Goal: Task Accomplishment & Management: Use online tool/utility

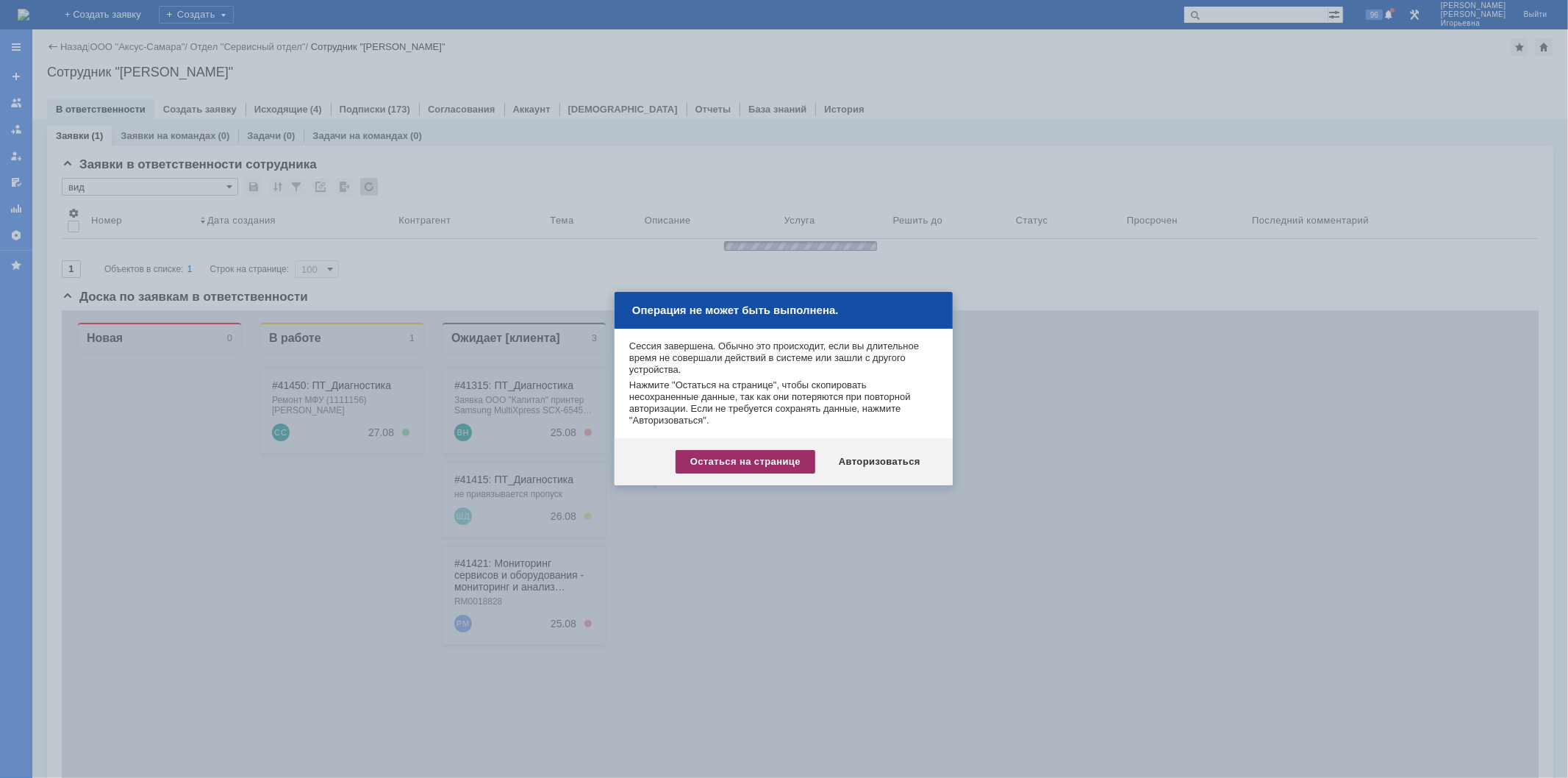
click at [719, 462] on div "Остаться на странице" at bounding box center [745, 462] width 140 height 23
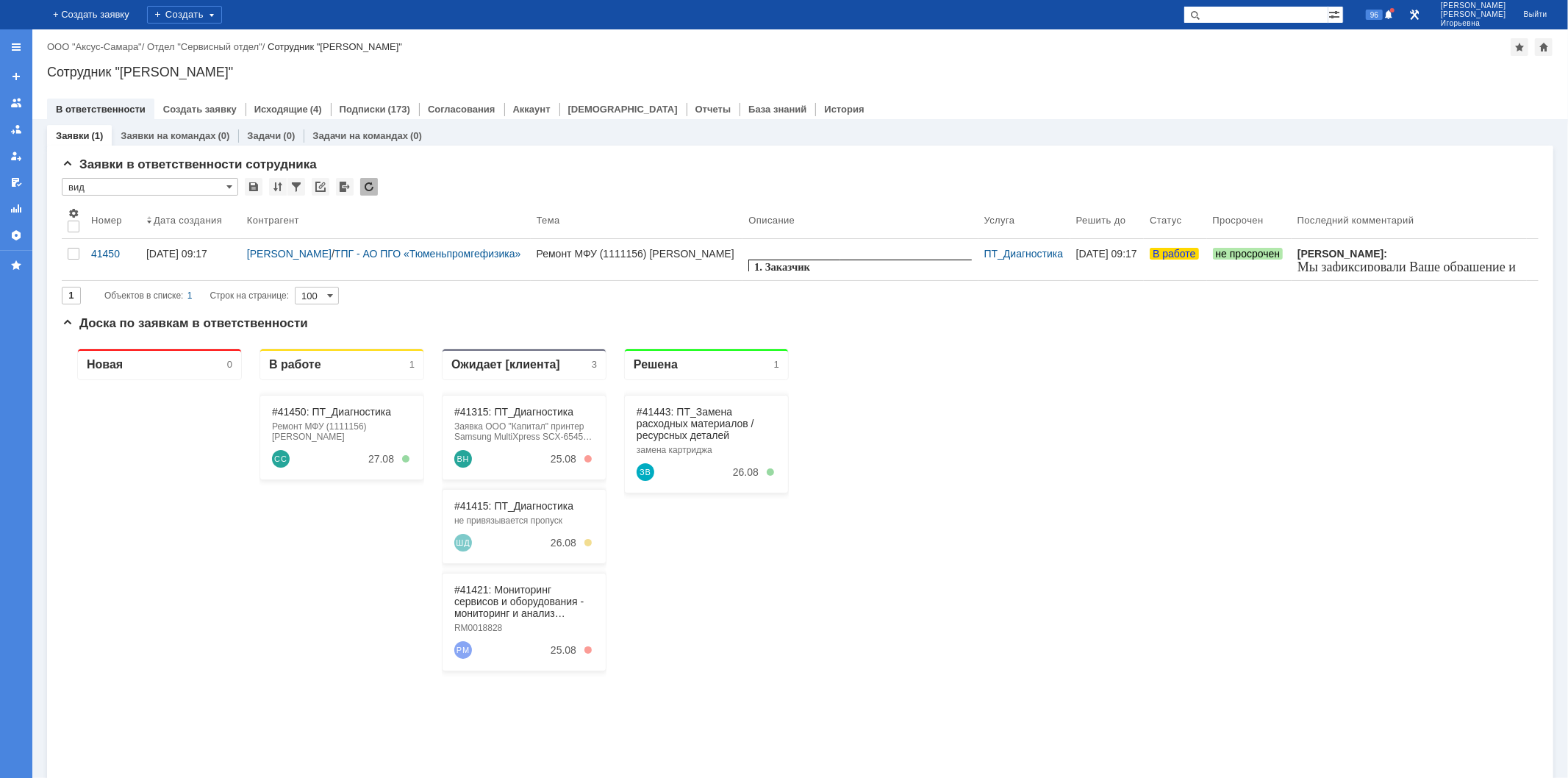
click at [1283, 17] on input "text" at bounding box center [1256, 15] width 145 height 18
type input "41421"
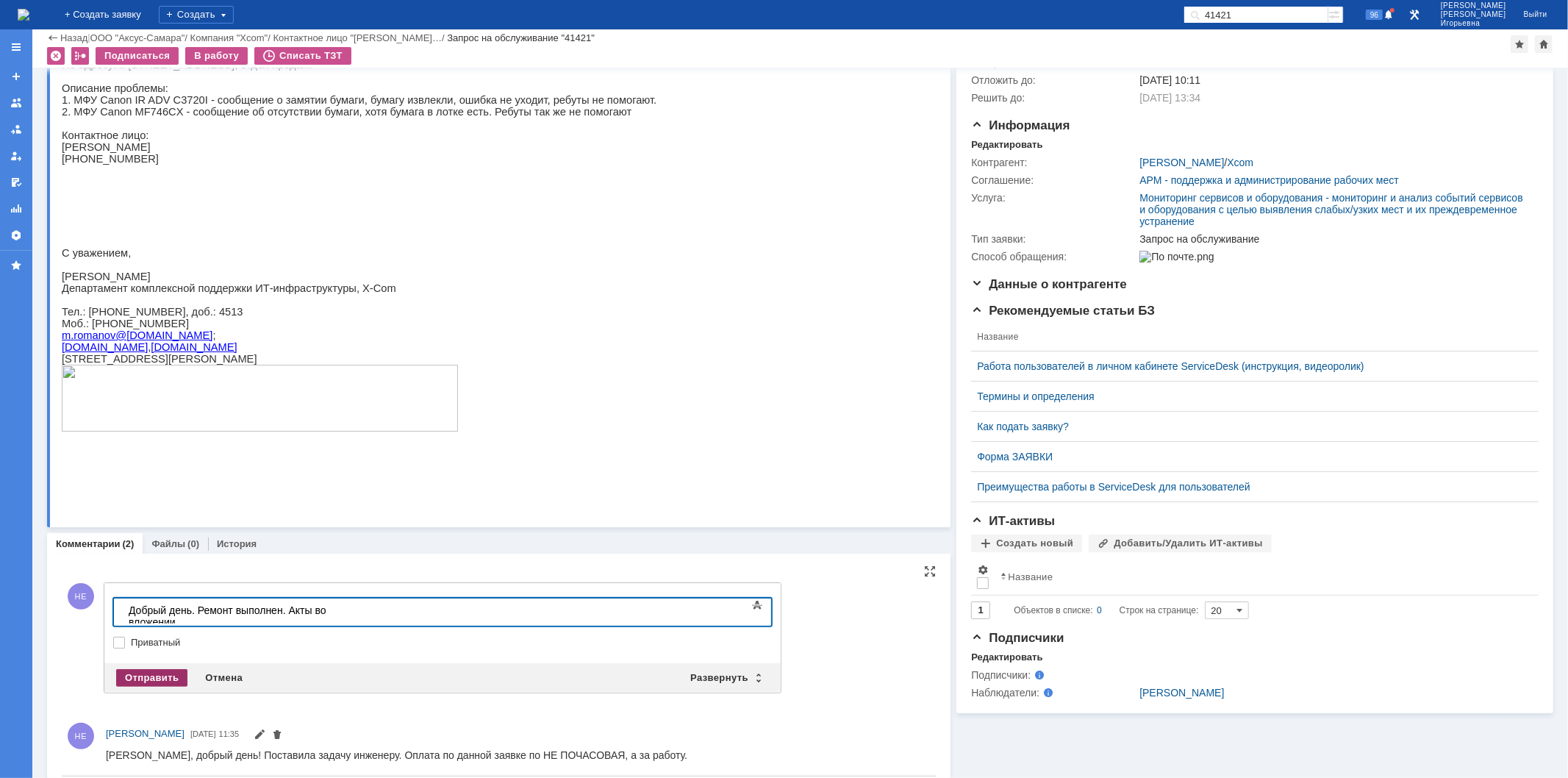
click at [151, 676] on div "Отправить" at bounding box center [151, 678] width 71 height 18
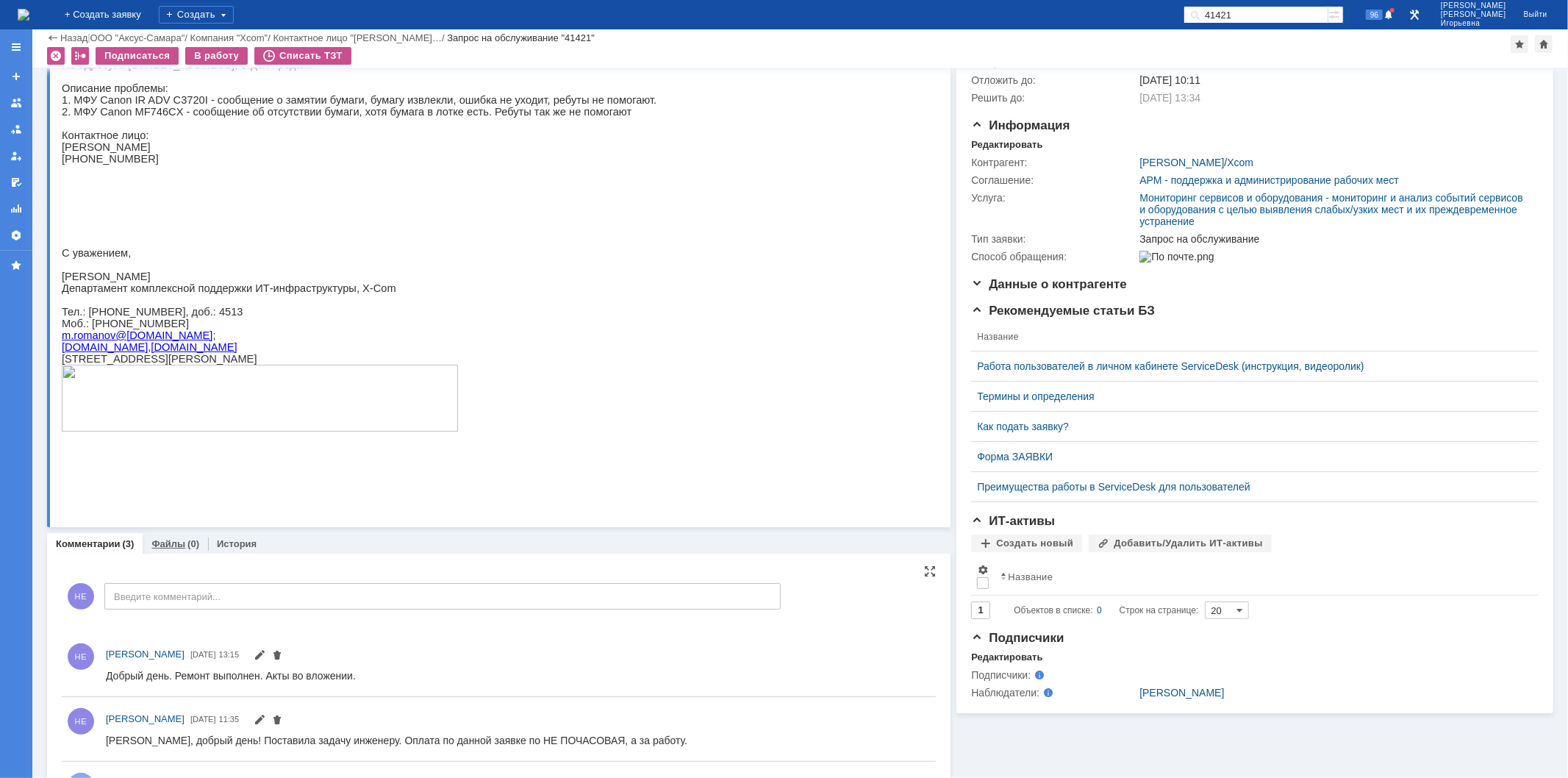
click at [159, 540] on link "Файлы" at bounding box center [168, 543] width 34 height 11
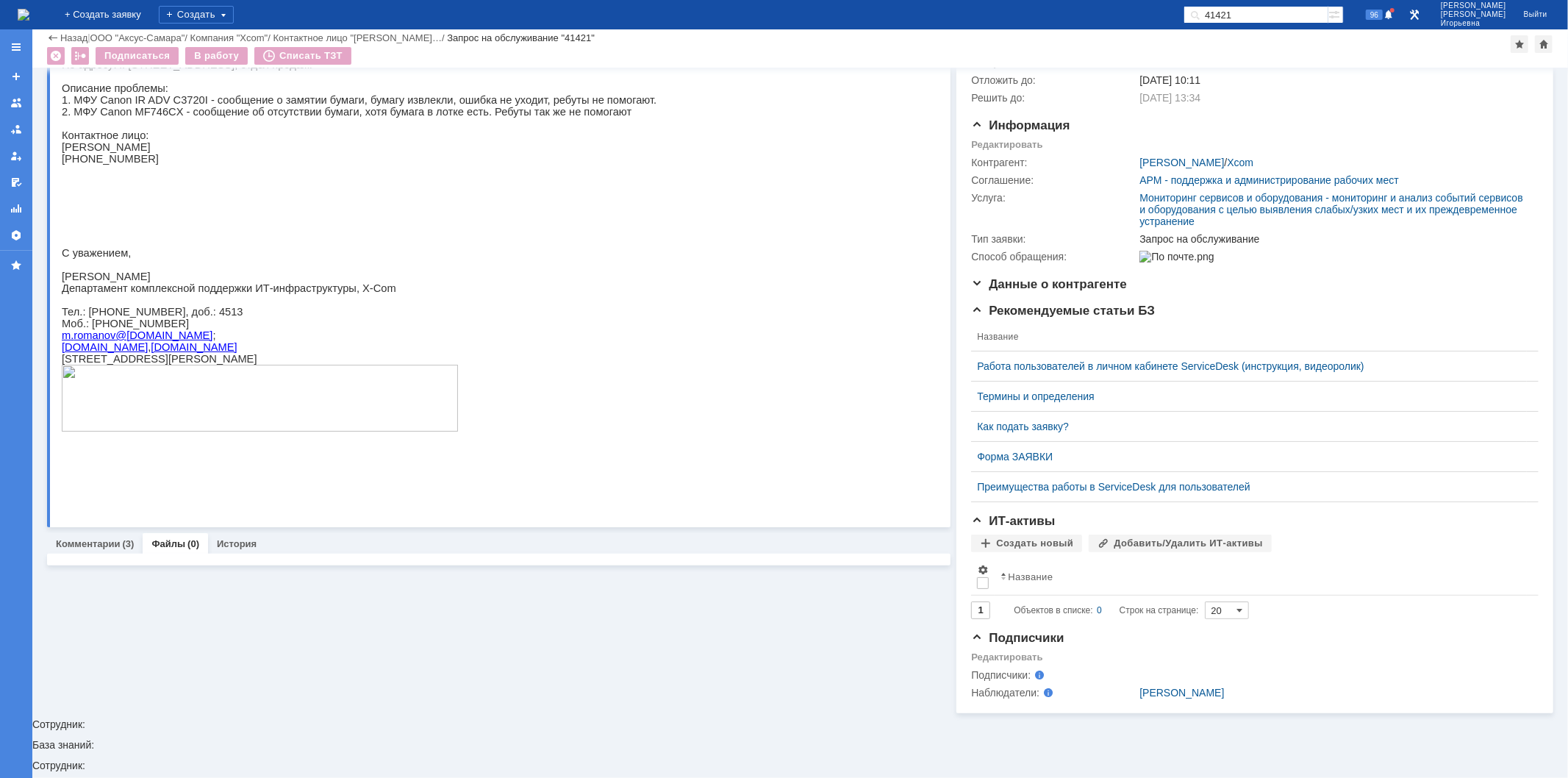
scroll to position [67, 0]
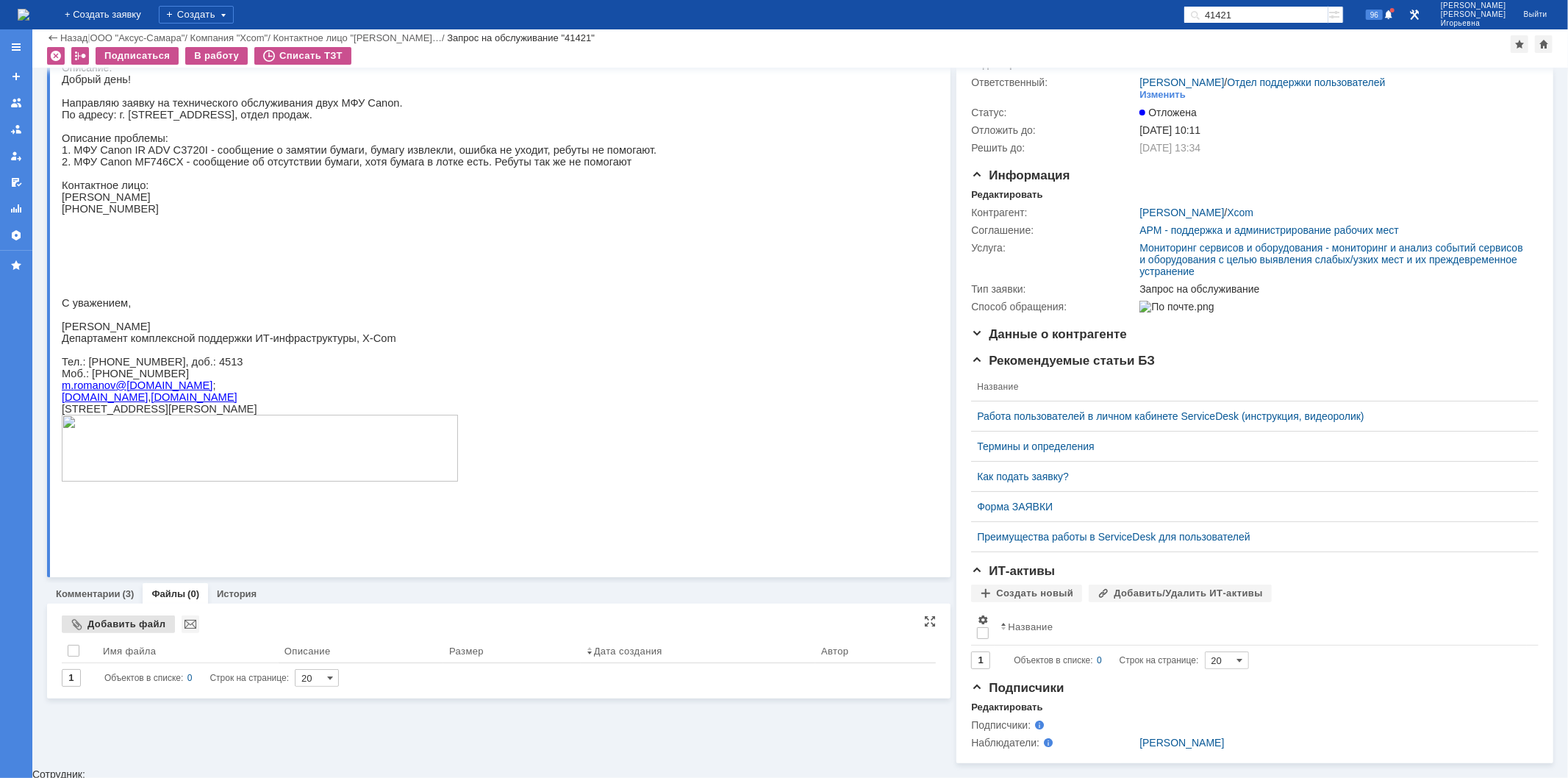
click at [114, 623] on div "Добавить файл" at bounding box center [118, 625] width 113 height 18
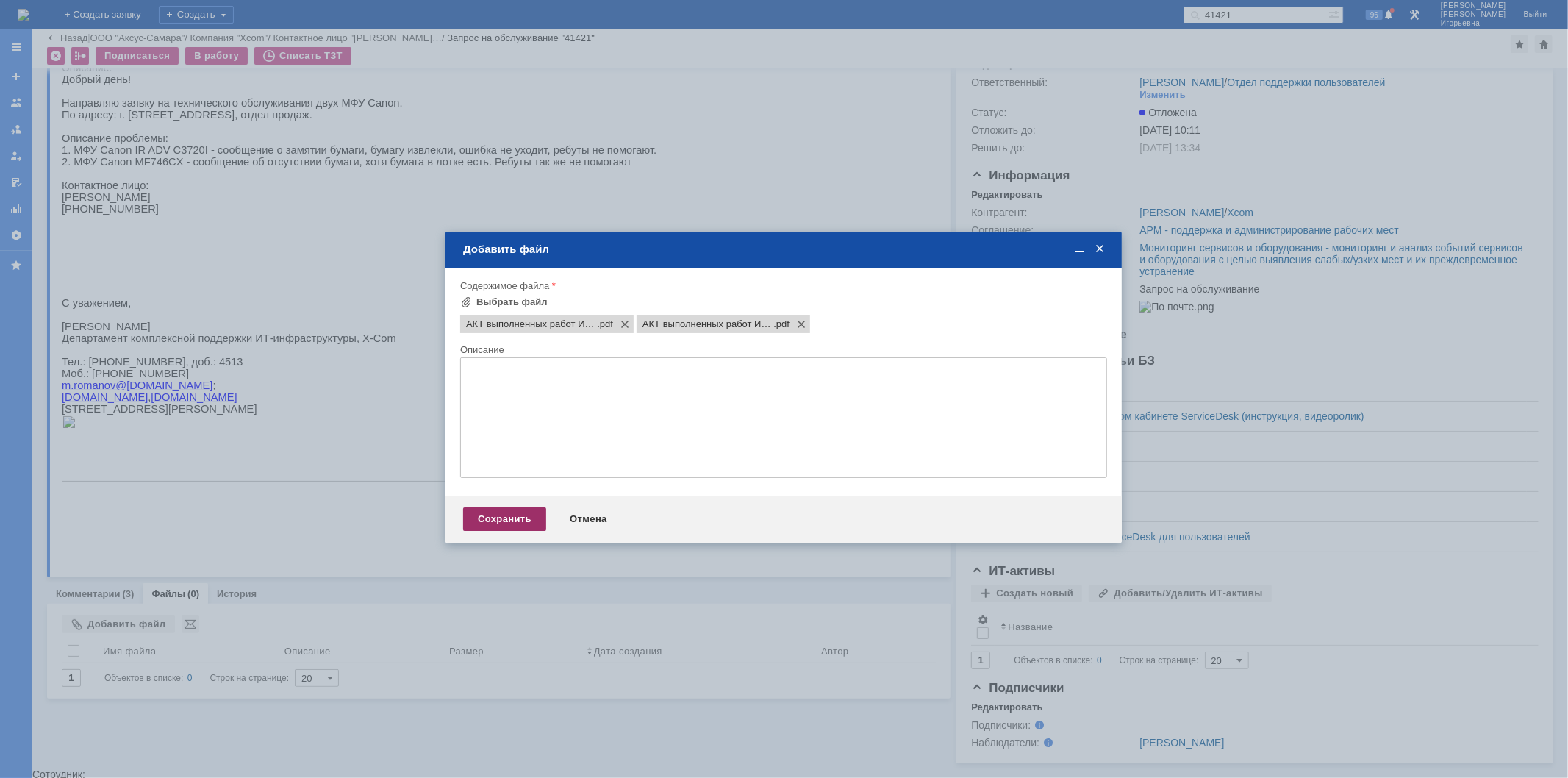
click at [489, 524] on div "Сохранить" at bounding box center [504, 519] width 83 height 23
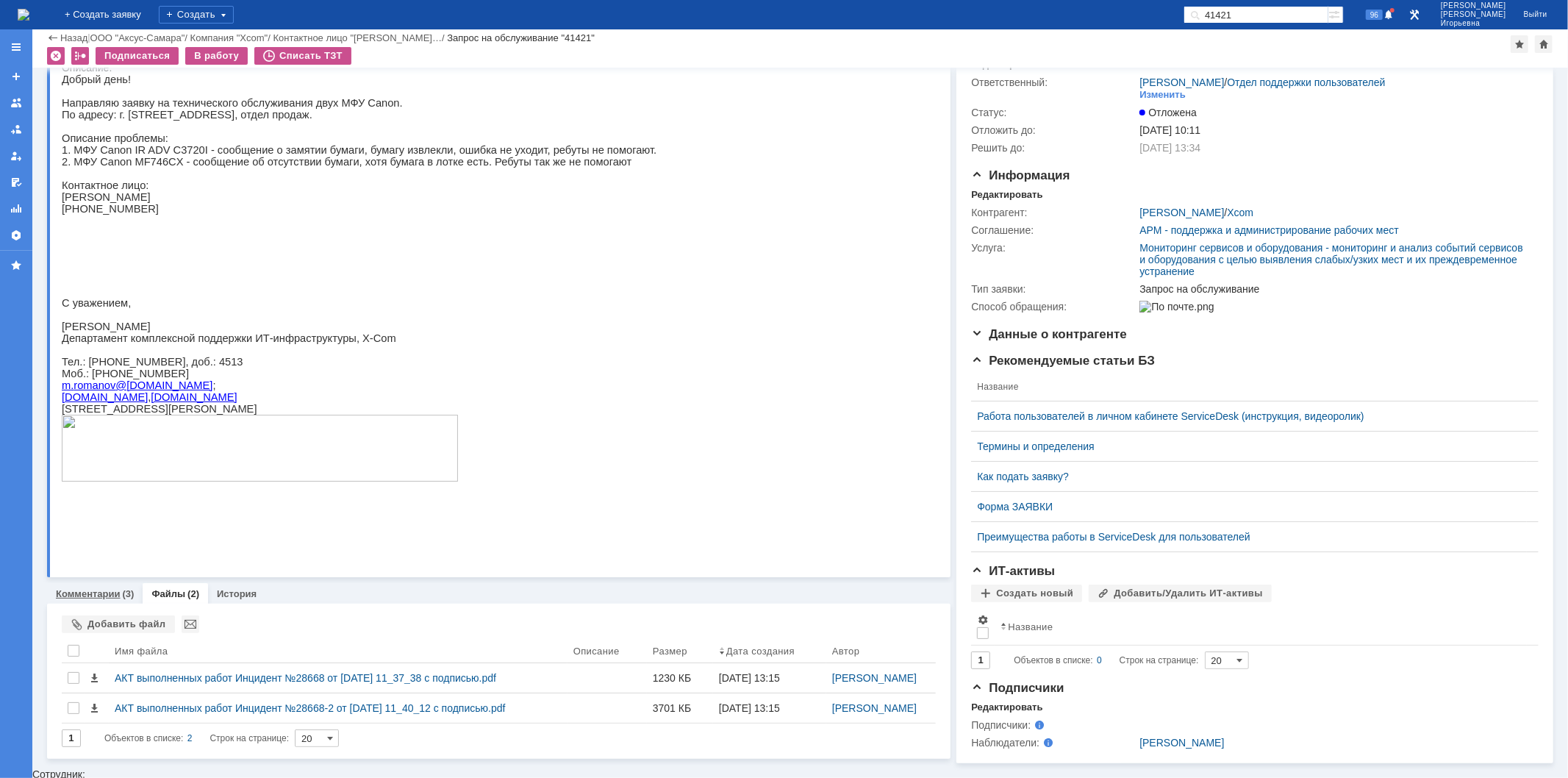
click at [74, 591] on link "Комментарии" at bounding box center [88, 593] width 64 height 11
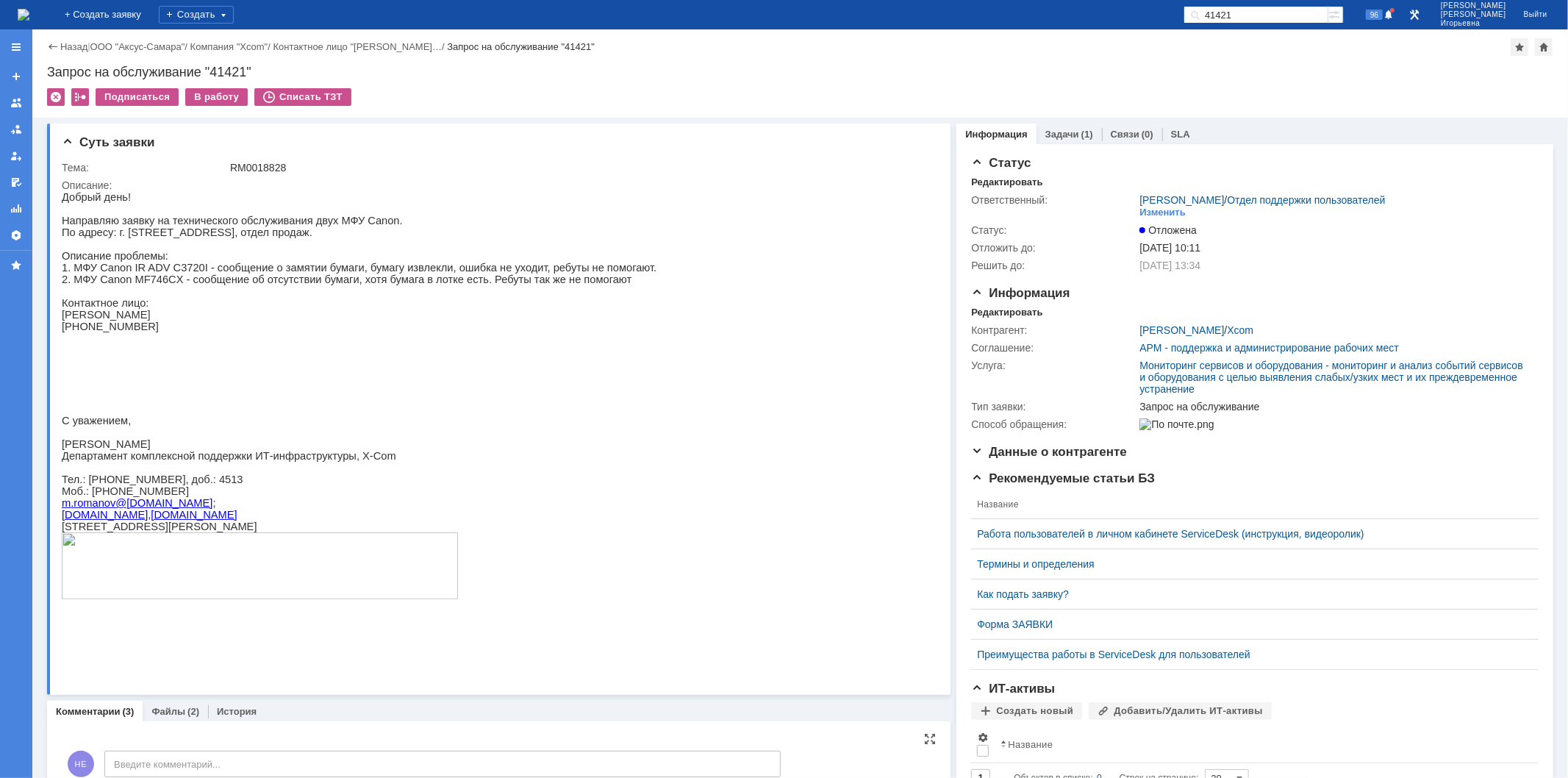
click at [29, 14] on img at bounding box center [23, 15] width 12 height 12
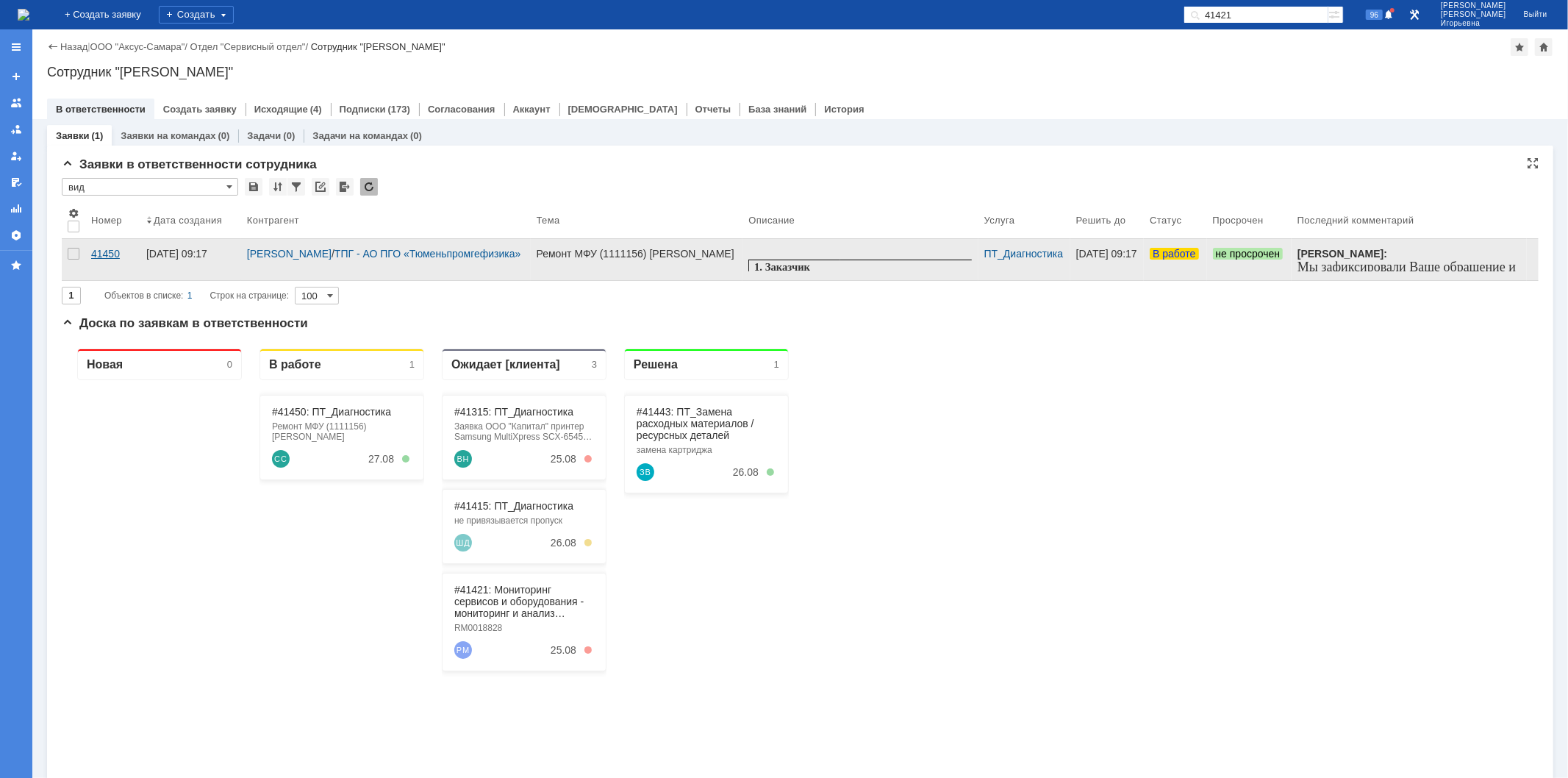
click at [108, 253] on div "41450" at bounding box center [112, 254] width 43 height 12
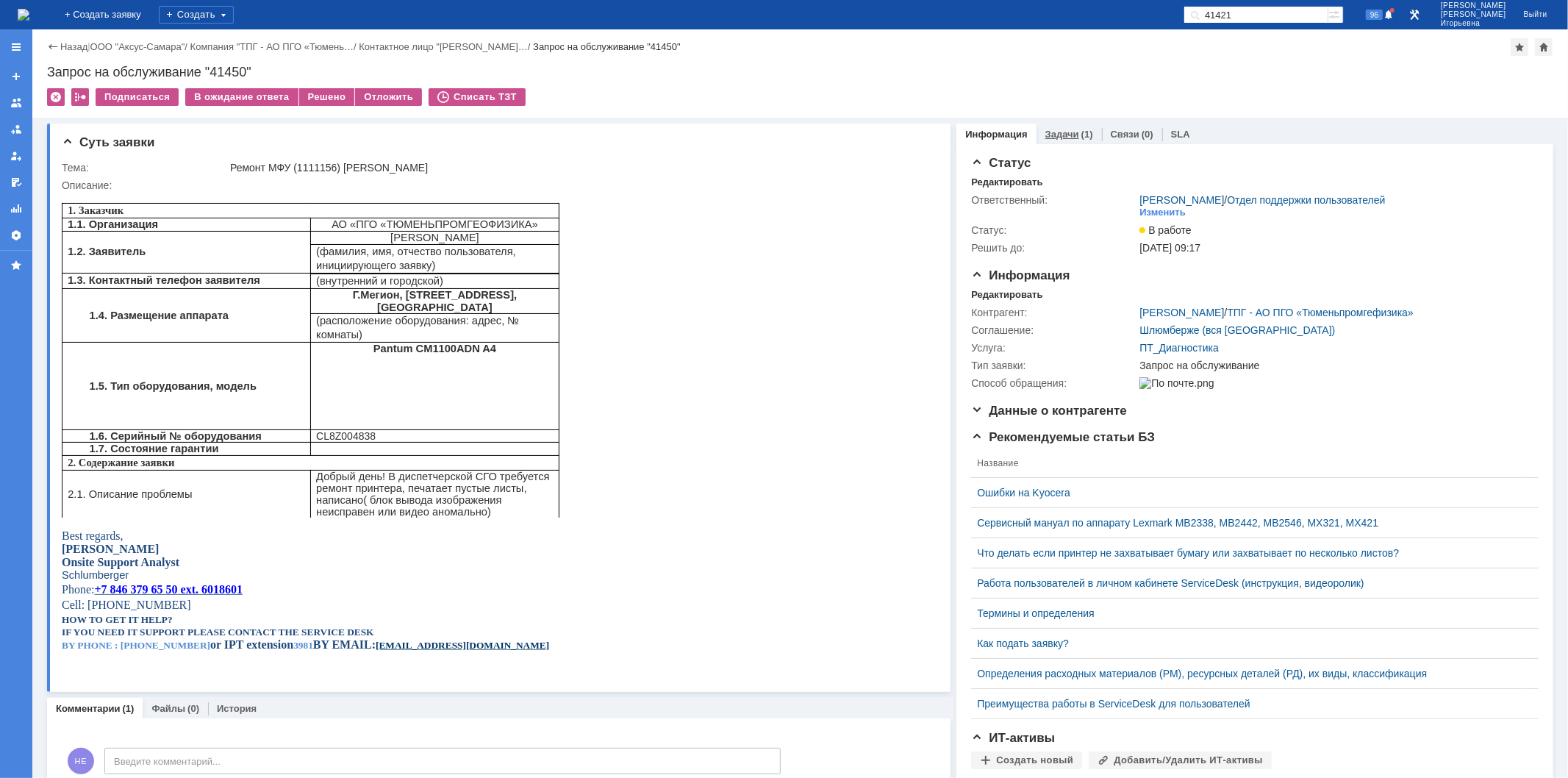
click at [1060, 129] on link "Задачи" at bounding box center [1062, 134] width 34 height 11
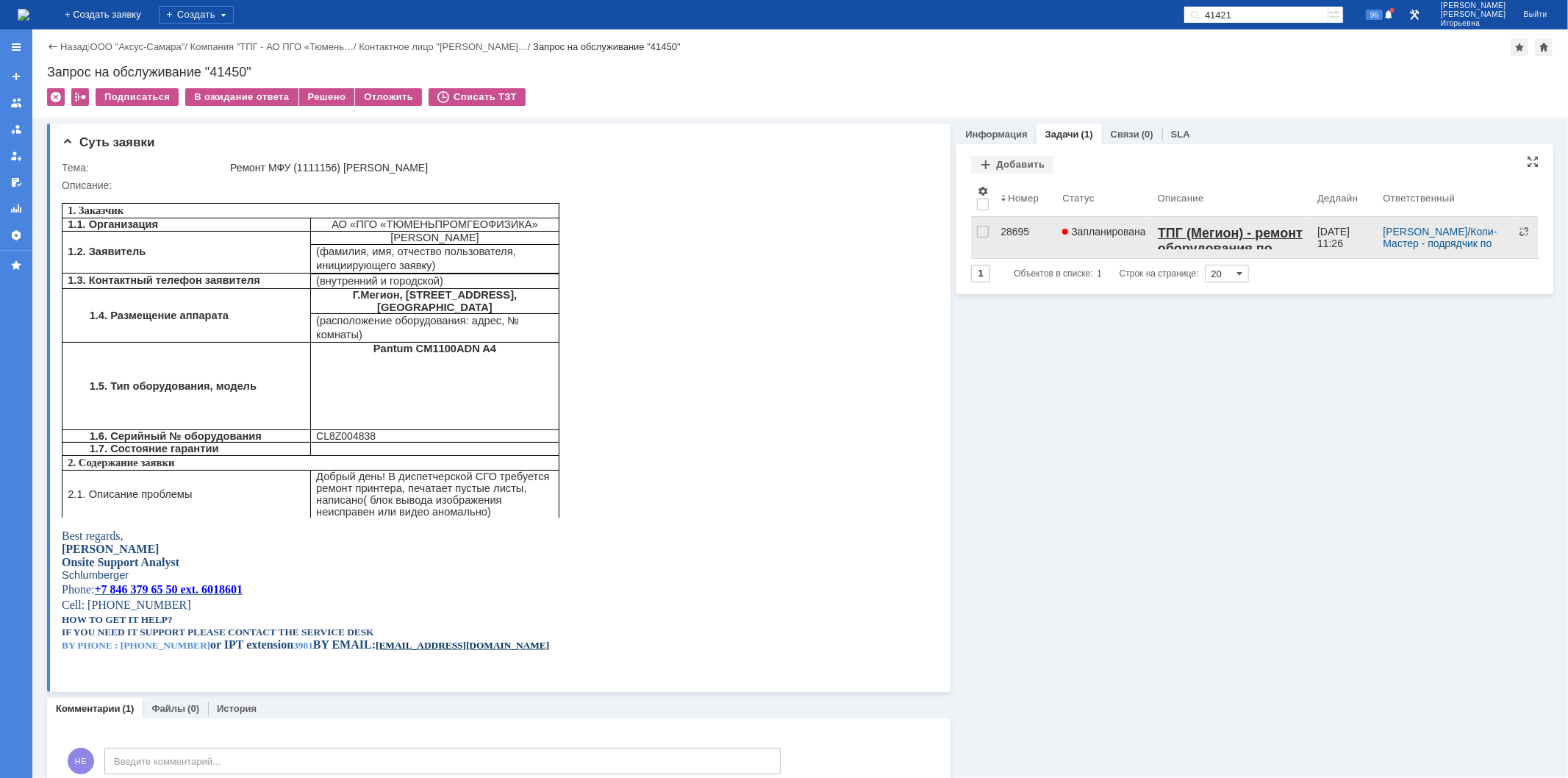
click at [1010, 228] on div "28695" at bounding box center [1025, 232] width 50 height 12
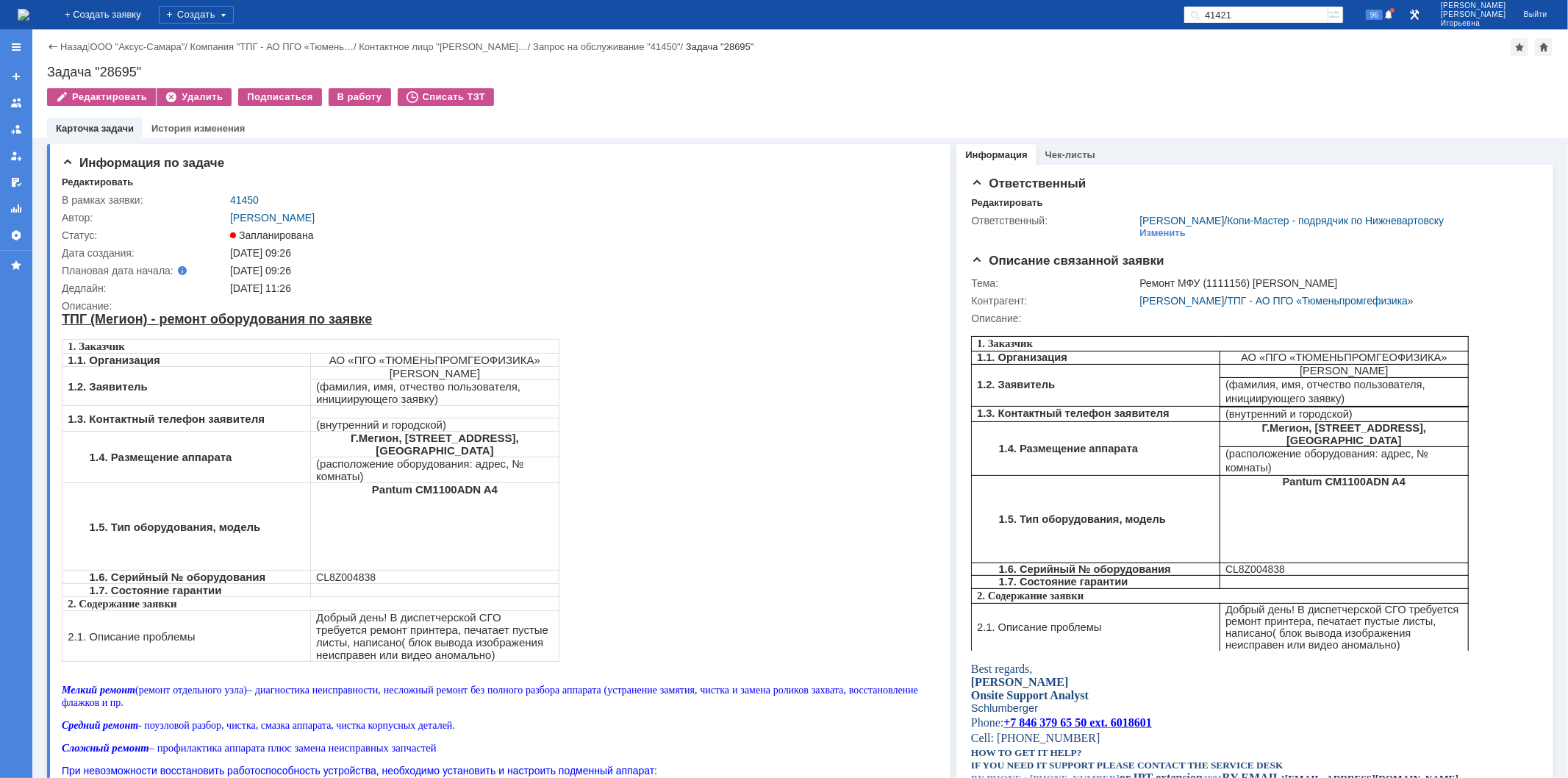
click at [120, 70] on div "Задача "28695"" at bounding box center [800, 71] width 1506 height 15
click at [121, 69] on div "Задача "28695"" at bounding box center [800, 71] width 1506 height 15
copy div "28695"
click at [29, 9] on img at bounding box center [23, 15] width 12 height 12
